Goal: Information Seeking & Learning: Learn about a topic

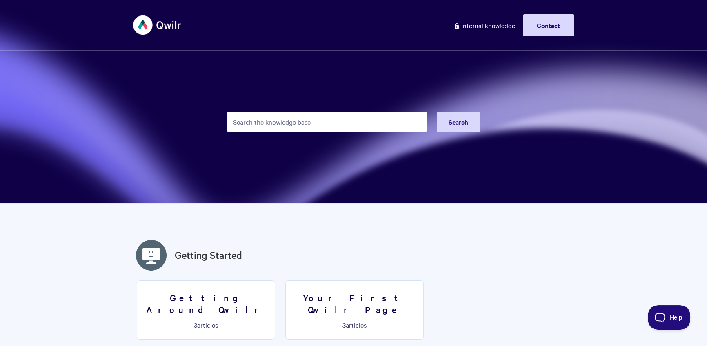
click at [318, 123] on input "Search the knowledge base" at bounding box center [327, 122] width 200 height 20
type input "email"
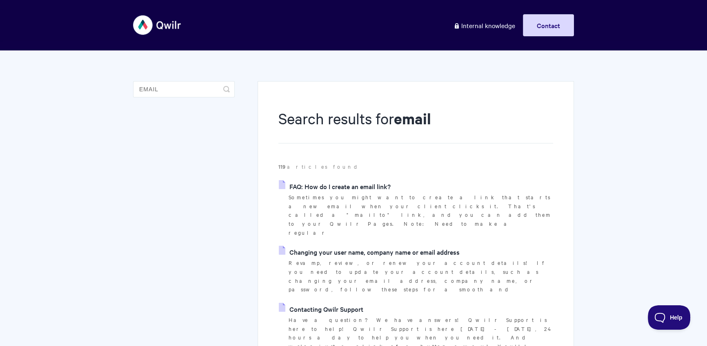
scroll to position [9, 0]
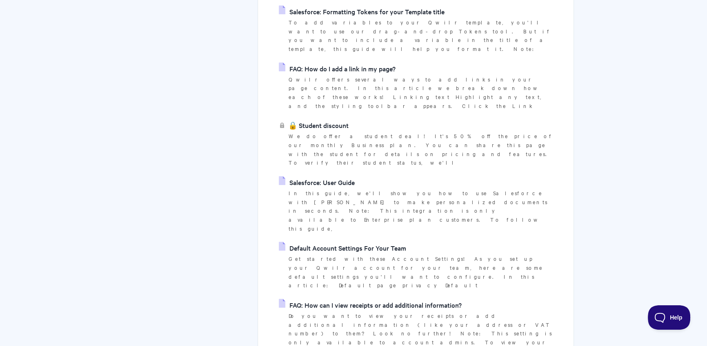
scroll to position [1160, 0]
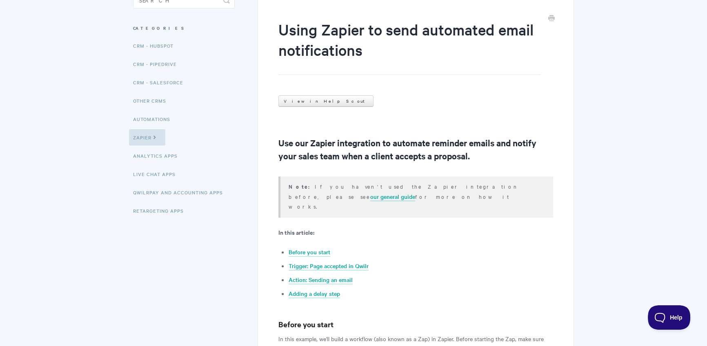
scroll to position [94, 0]
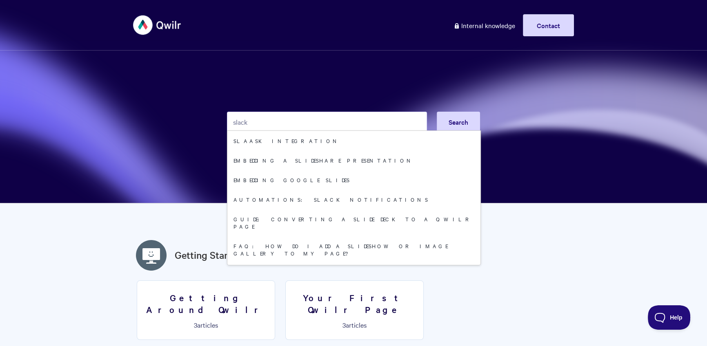
type input "slack"
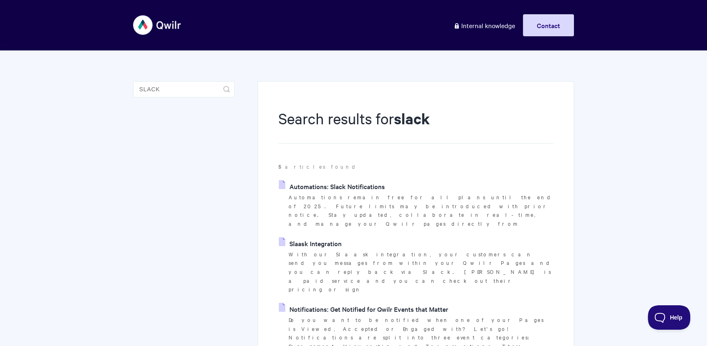
click at [355, 197] on p "Automations remain free for all plans until the end of 2025. Future limits may …" at bounding box center [420, 210] width 264 height 35
click at [359, 192] on link "Automations: Slack Notifications" at bounding box center [332, 186] width 106 height 12
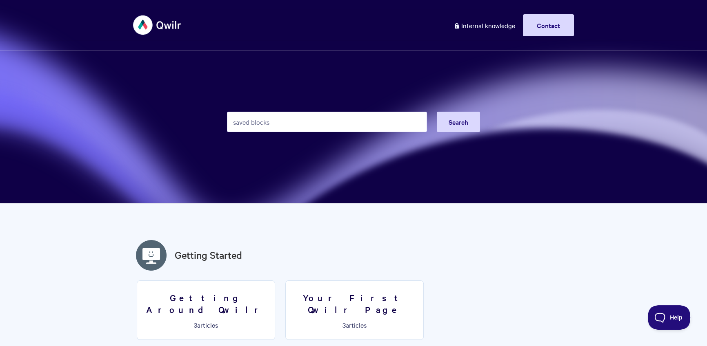
type input "saved blocks"
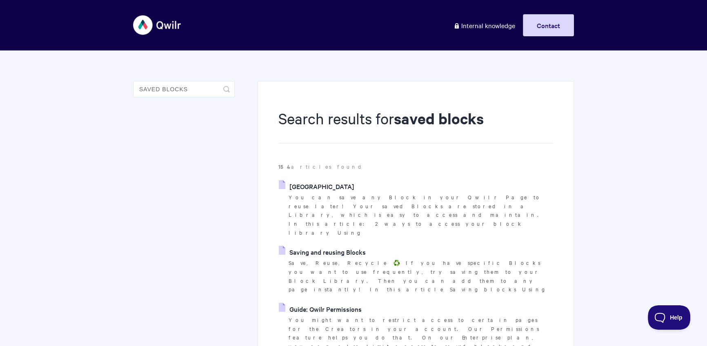
click at [329, 184] on link "Saved Block Library" at bounding box center [316, 186] width 75 height 12
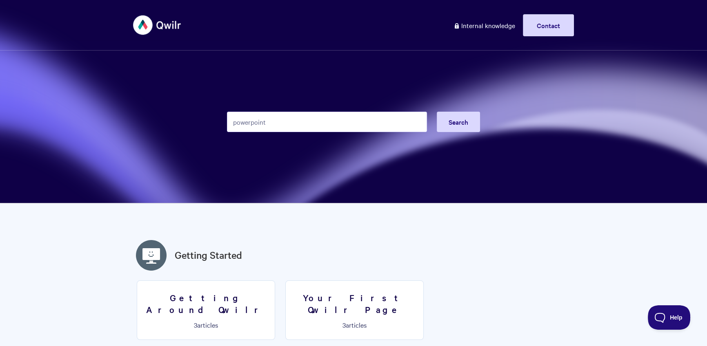
type input "powerpoint"
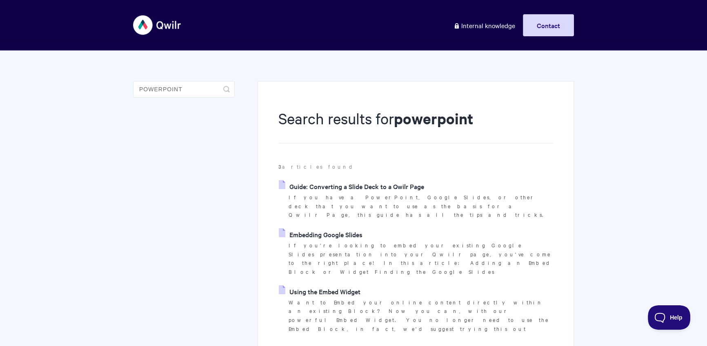
click at [347, 229] on link "Embedding Google Slides" at bounding box center [321, 234] width 84 height 12
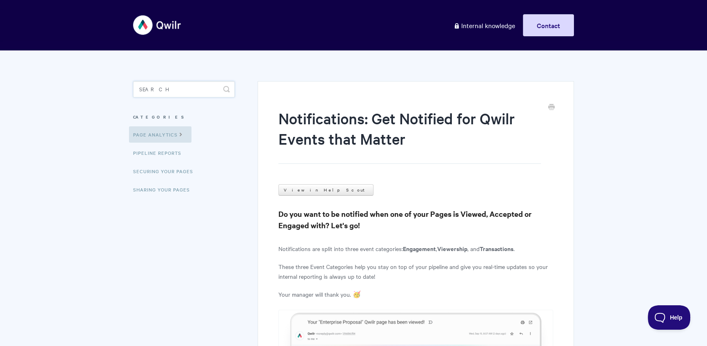
click at [140, 88] on input "Search" at bounding box center [184, 89] width 102 height 16
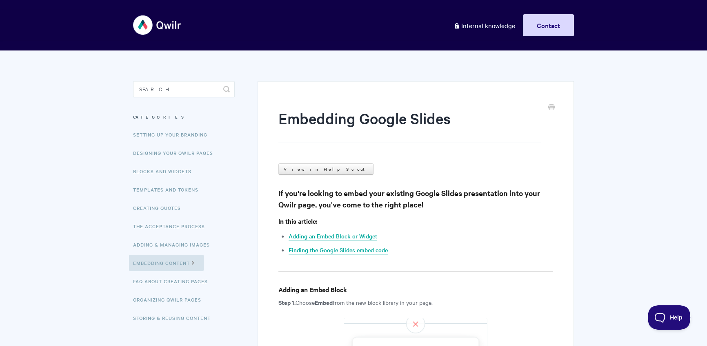
scroll to position [86, 0]
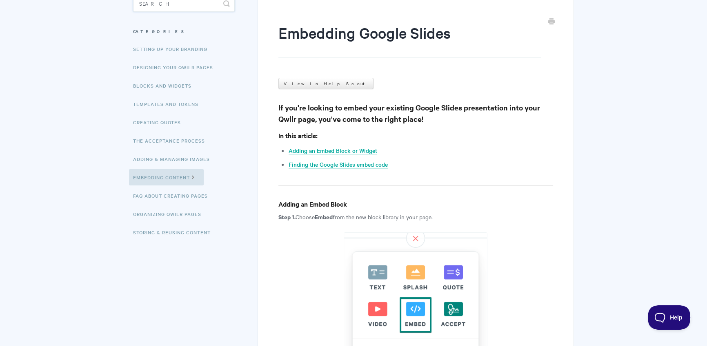
click at [160, 3] on input "Search" at bounding box center [184, 4] width 102 height 16
type input "hosted"
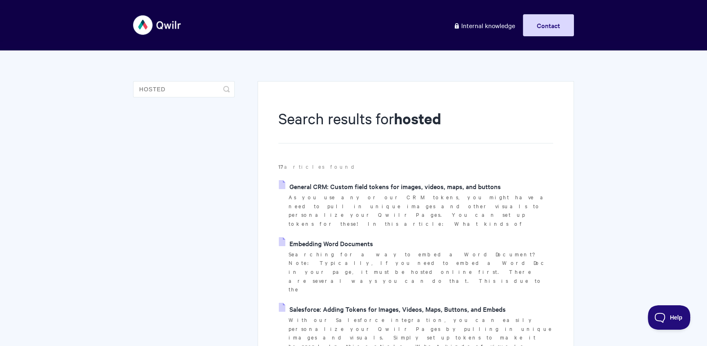
scroll to position [9, 0]
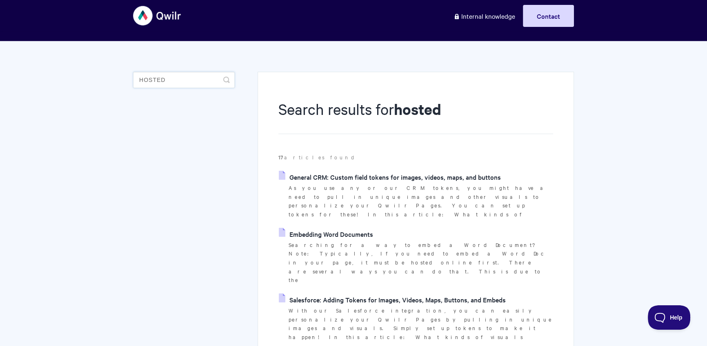
click at [149, 80] on input "hosted" at bounding box center [184, 80] width 102 height 16
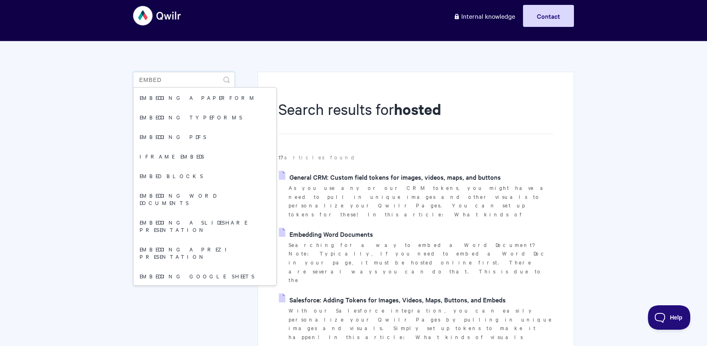
type input "embed"
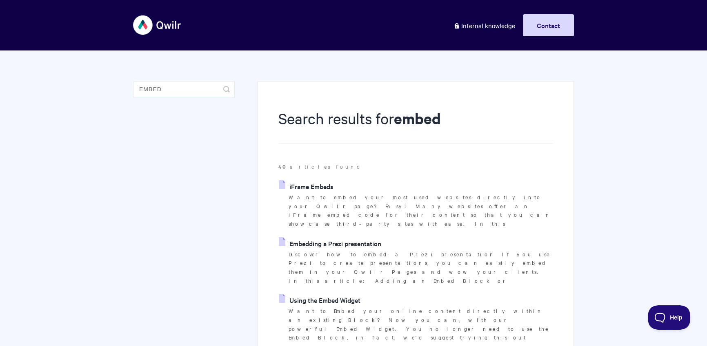
click at [350, 294] on link "Using the Embed Widget" at bounding box center [320, 300] width 82 height 12
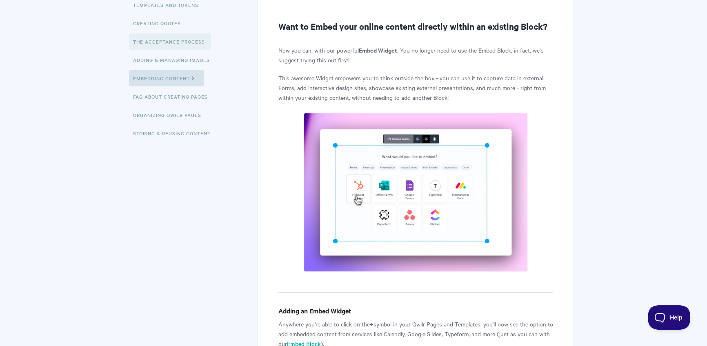
scroll to position [72, 0]
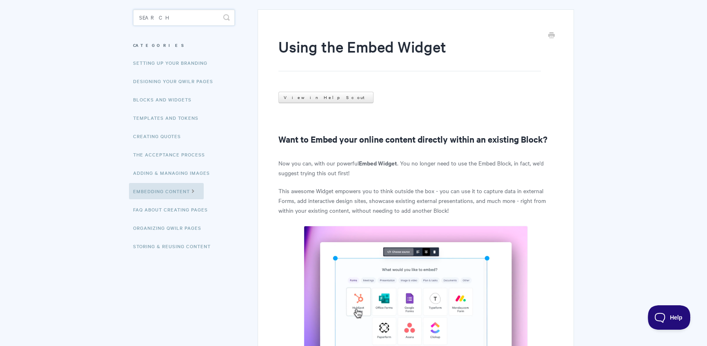
click at [184, 10] on input "Search" at bounding box center [184, 17] width 102 height 16
type input "google slides"
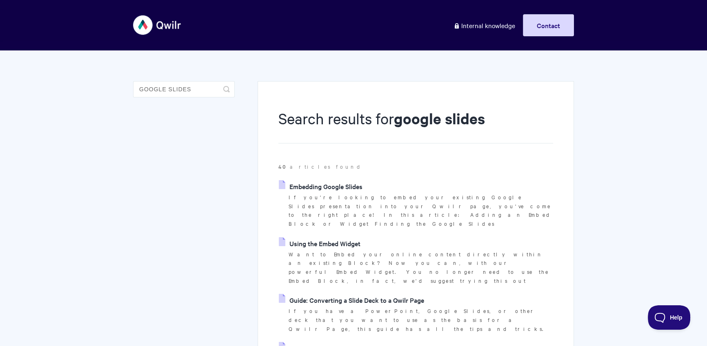
click at [342, 188] on link "Embedding Google Slides" at bounding box center [321, 186] width 84 height 12
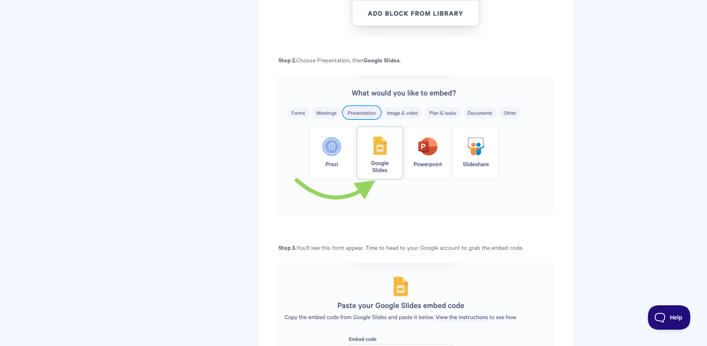
scroll to position [513, 0]
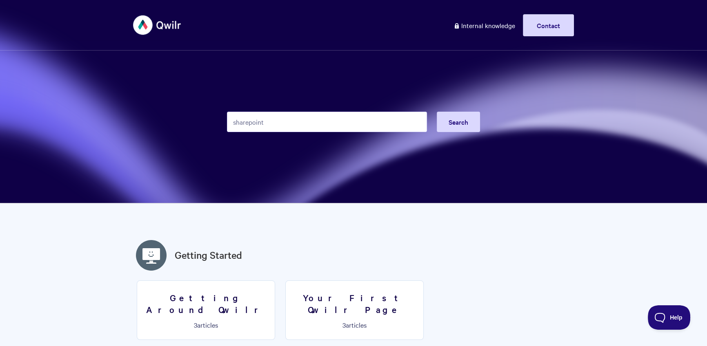
type input "sharepoint"
